Goal: Navigation & Orientation: Find specific page/section

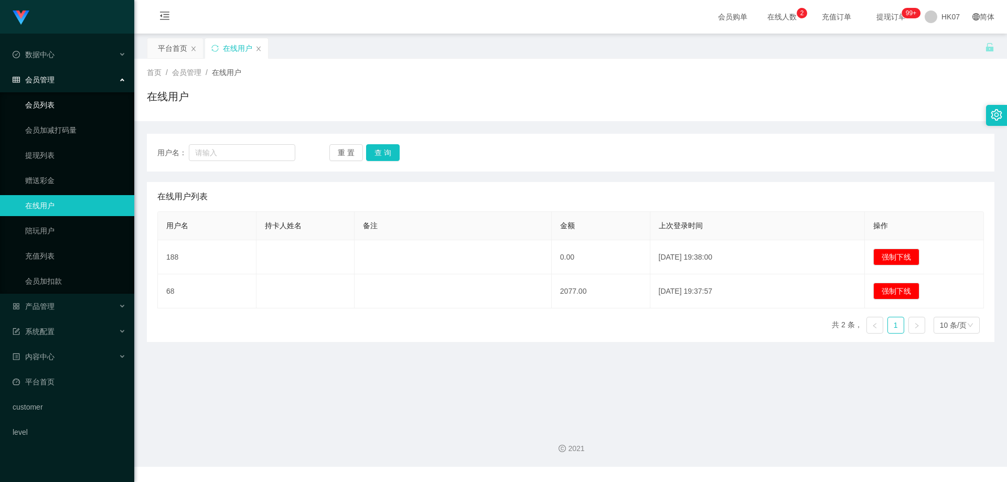
click at [50, 100] on link "会员列表" at bounding box center [75, 104] width 101 height 21
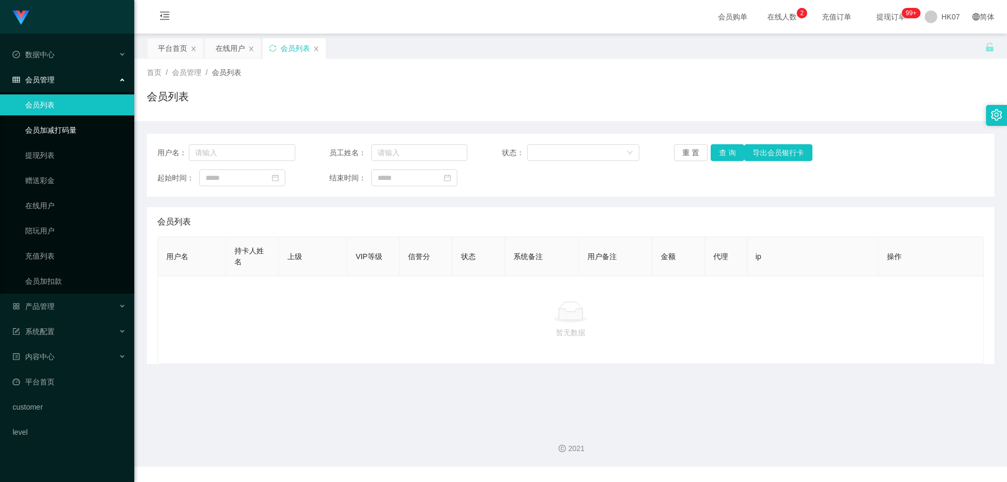
click at [44, 124] on link "会员加减打码量" at bounding box center [75, 130] width 101 height 21
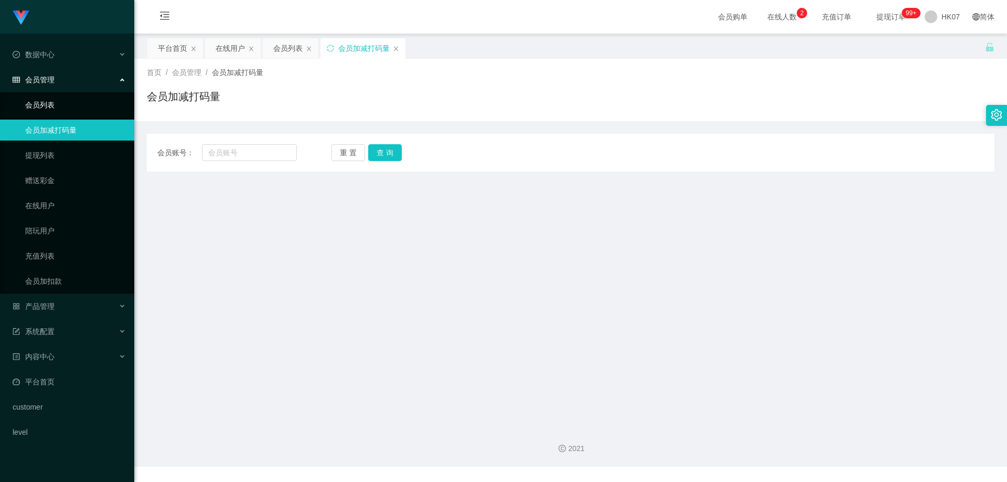
click at [54, 110] on link "会员列表" at bounding box center [75, 104] width 101 height 21
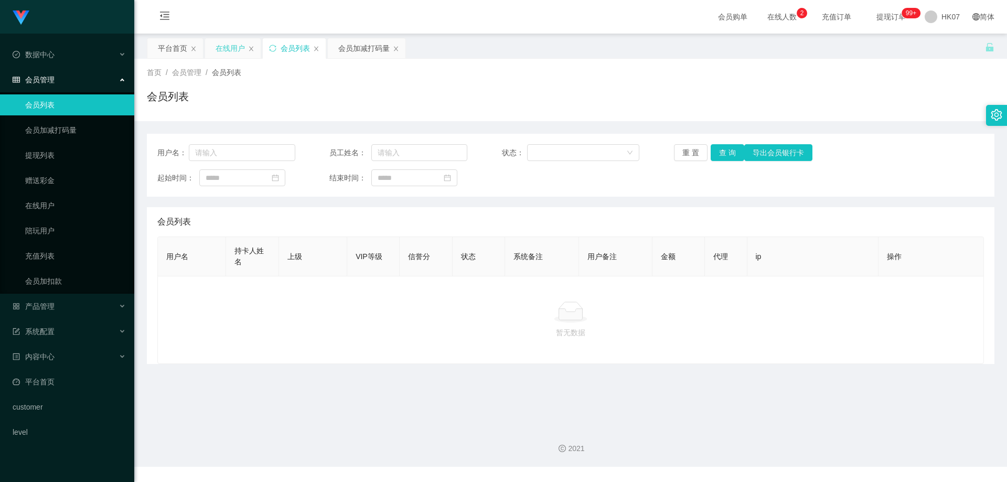
click at [219, 53] on div "在线用户" at bounding box center [230, 48] width 29 height 20
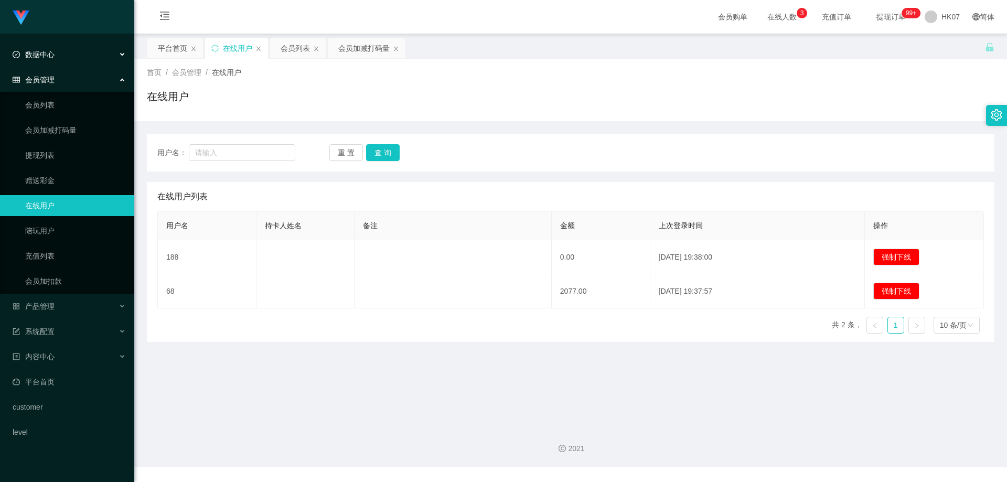
click at [71, 58] on div "数据中心" at bounding box center [67, 54] width 134 height 21
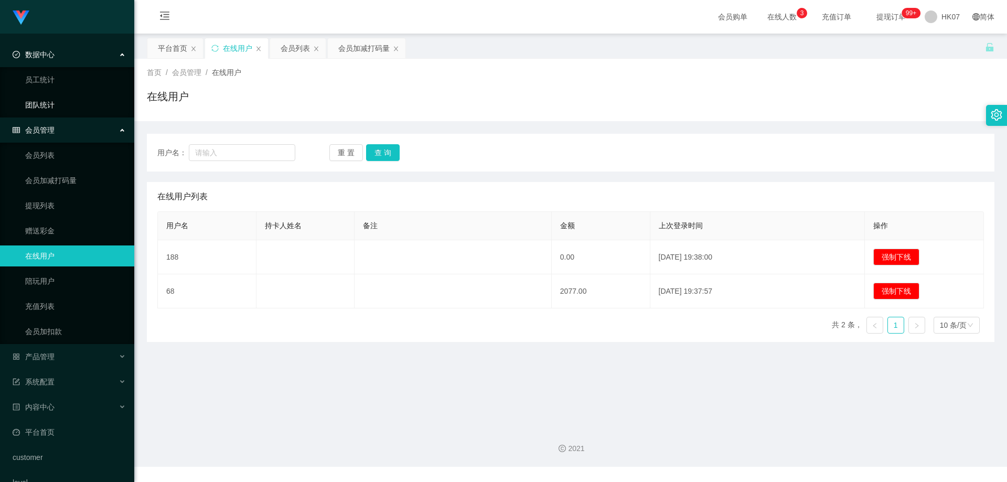
click at [55, 100] on link "团队统计" at bounding box center [75, 104] width 101 height 21
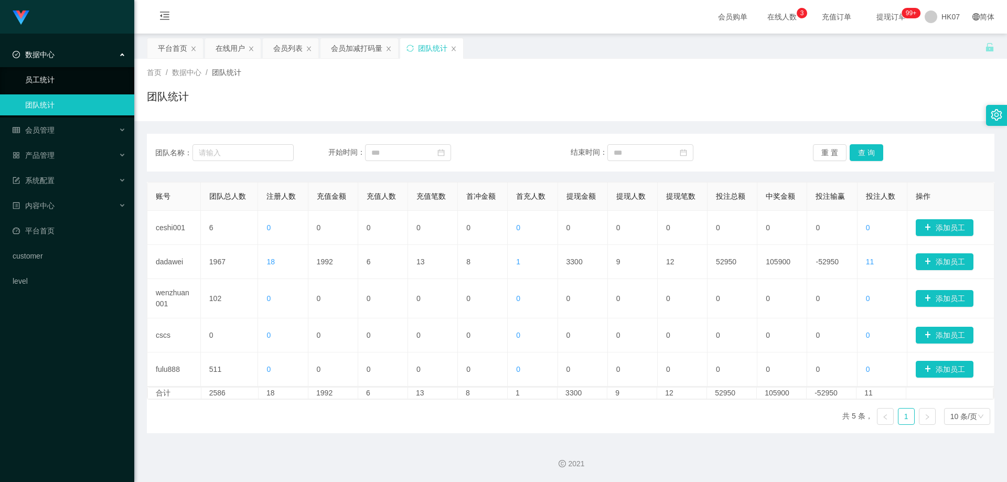
click at [80, 84] on link "员工统计" at bounding box center [75, 79] width 101 height 21
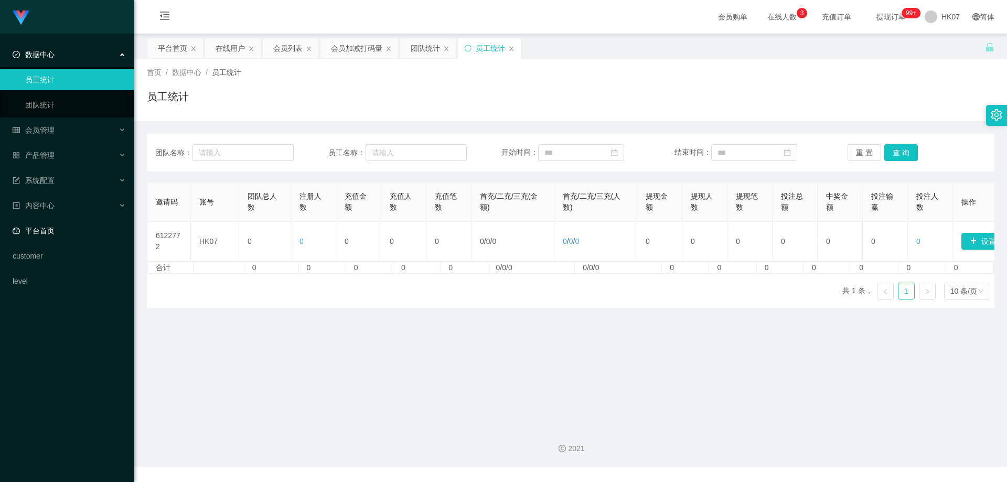
click at [80, 230] on link "平台首页" at bounding box center [69, 230] width 113 height 21
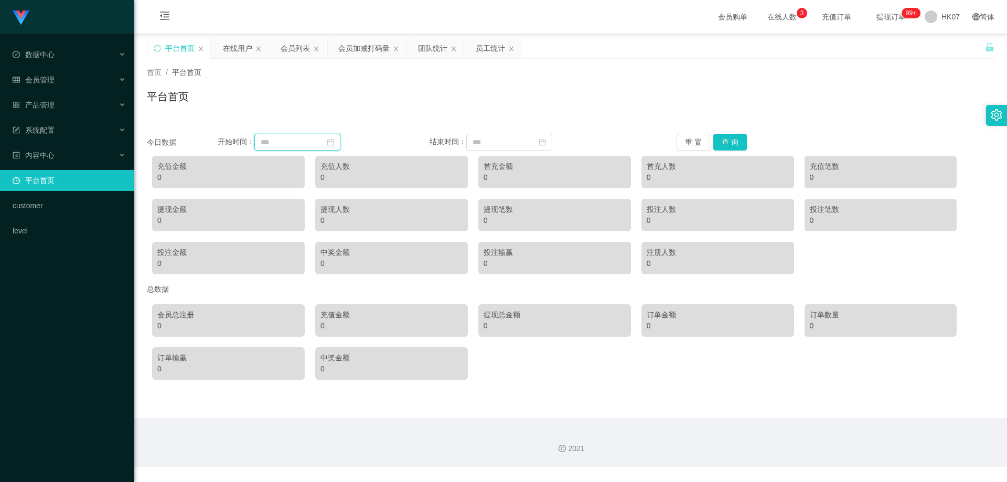
click at [306, 142] on input at bounding box center [297, 142] width 86 height 17
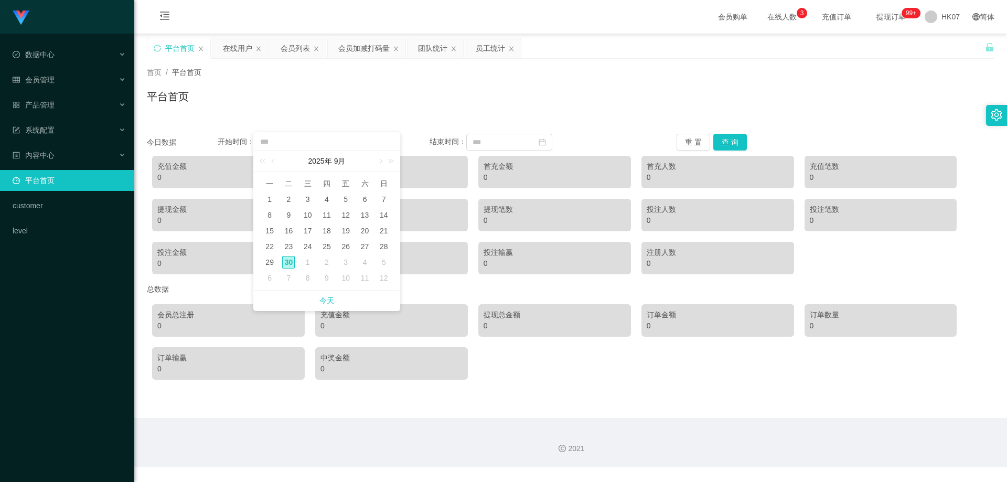
click at [306, 142] on input at bounding box center [326, 142] width 135 height 12
click at [553, 99] on div "平台首页" at bounding box center [571, 101] width 848 height 24
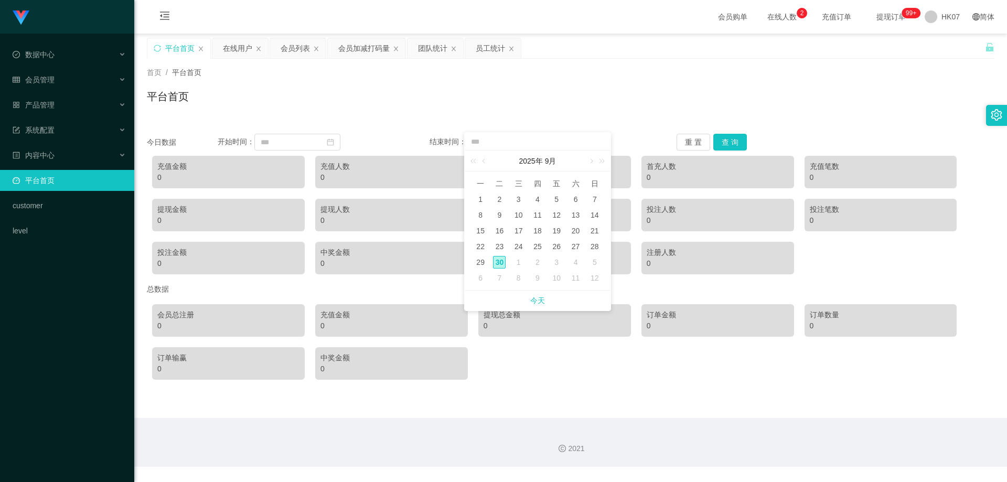
click at [625, 86] on div "首页 / 平台首页 / 平台首页" at bounding box center [571, 90] width 848 height 46
